Goal: Use online tool/utility: Use online tool/utility

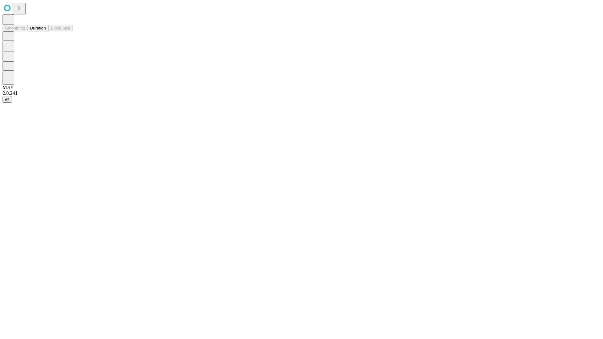
click at [46, 31] on button "Duration" at bounding box center [38, 28] width 21 height 7
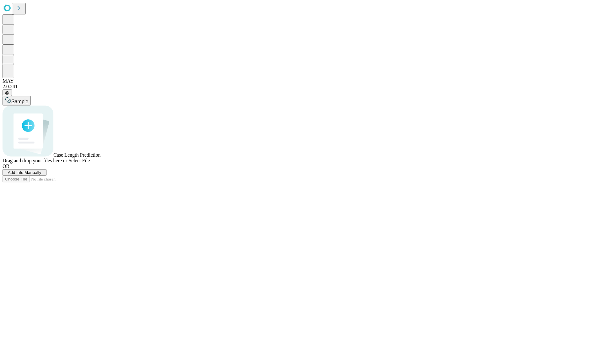
click at [90, 163] on span "Select File" at bounding box center [78, 160] width 21 height 5
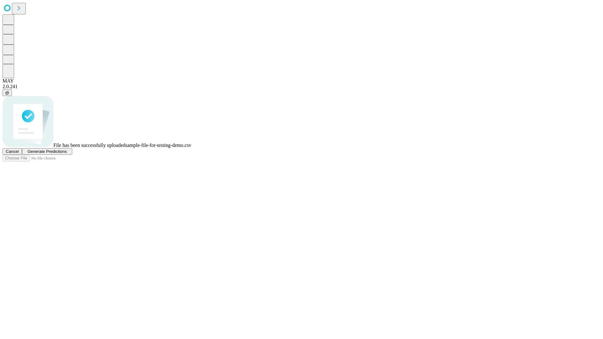
click at [67, 154] on span "Generate Predictions" at bounding box center [46, 151] width 39 height 5
